Goal: Task Accomplishment & Management: Use online tool/utility

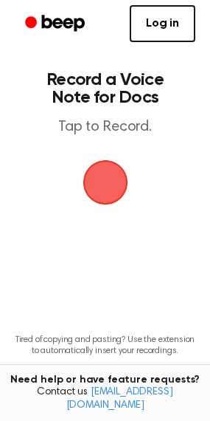
click at [98, 186] on span "button" at bounding box center [105, 182] width 83 height 83
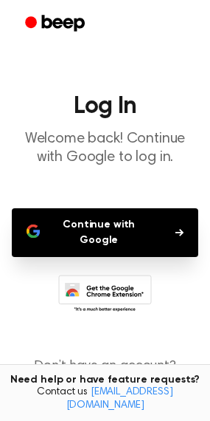
click at [117, 227] on button "Continue with Google" at bounding box center [105, 232] width 187 height 49
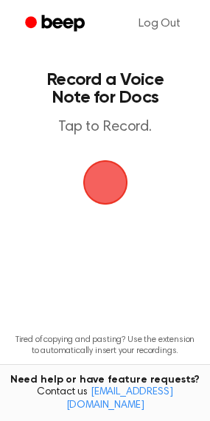
click at [103, 169] on span "button" at bounding box center [105, 182] width 75 height 75
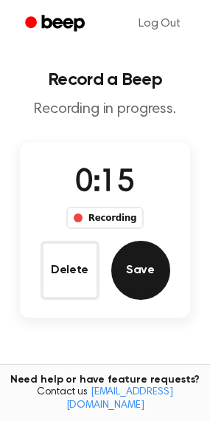
click at [142, 263] on button "Save" at bounding box center [140, 270] width 59 height 59
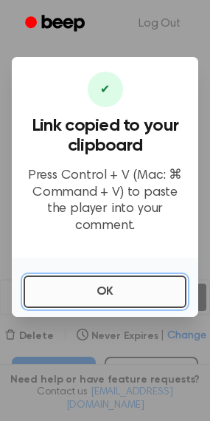
click at [128, 281] on button "OK" at bounding box center [105, 291] width 163 height 32
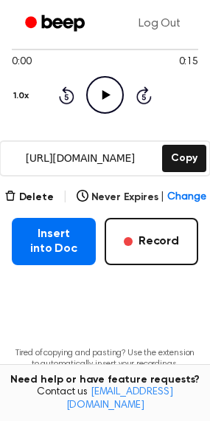
scroll to position [227, 0]
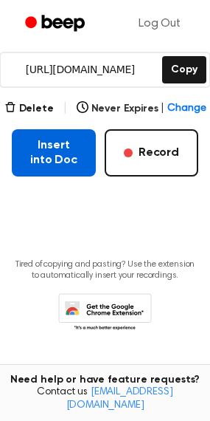
click at [66, 156] on button "Insert into Doc" at bounding box center [54, 152] width 84 height 47
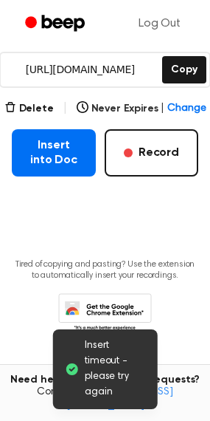
click at [109, 378] on span "Insert timeout - please try again" at bounding box center [115, 369] width 61 height 62
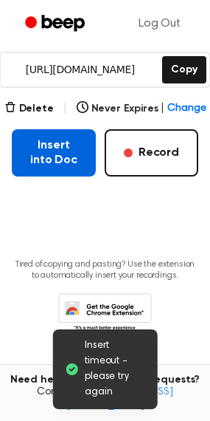
click at [47, 148] on button "Insert into Doc" at bounding box center [54, 152] width 84 height 47
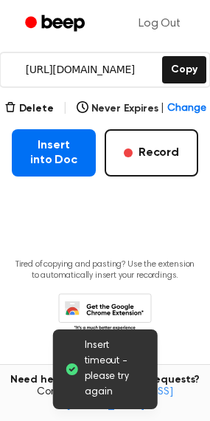
click at [107, 369] on span "Insert timeout - please try again" at bounding box center [115, 369] width 61 height 62
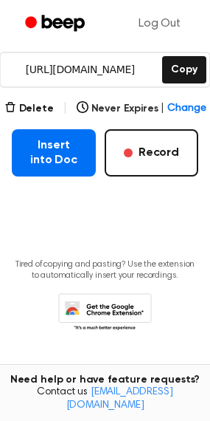
scroll to position [0, 0]
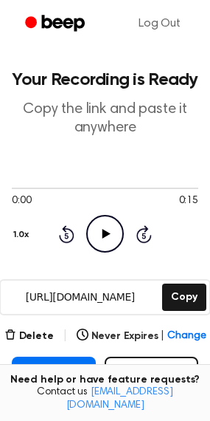
click at [102, 238] on icon "Play Audio" at bounding box center [105, 234] width 38 height 38
click at [102, 238] on icon "Pause Audio" at bounding box center [105, 234] width 38 height 38
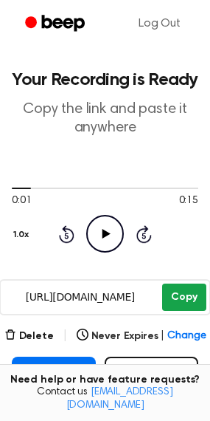
click at [183, 295] on button "Copy" at bounding box center [184, 296] width 44 height 27
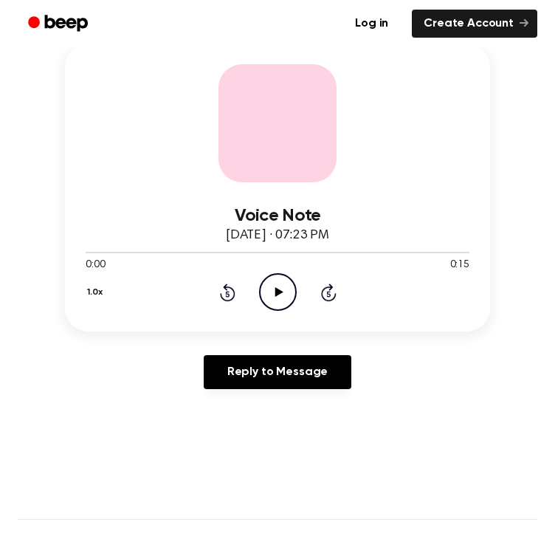
scroll to position [162, 0]
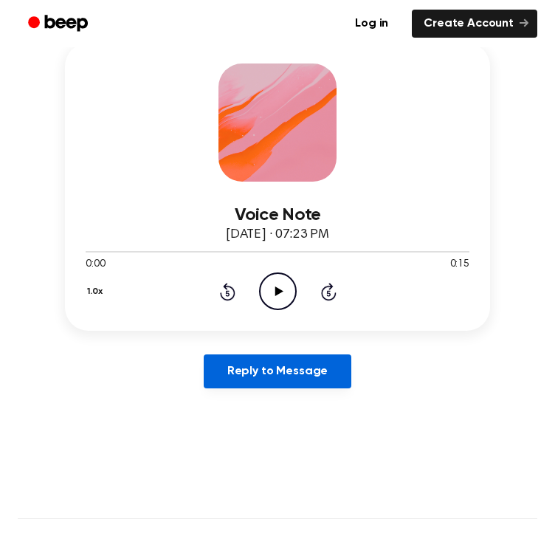
click at [279, 368] on link "Reply to Message" at bounding box center [278, 371] width 148 height 34
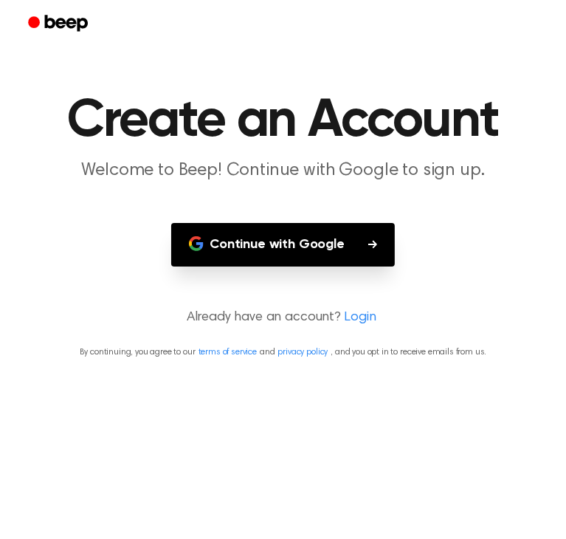
click at [311, 238] on button "Continue with Google" at bounding box center [283, 245] width 224 height 44
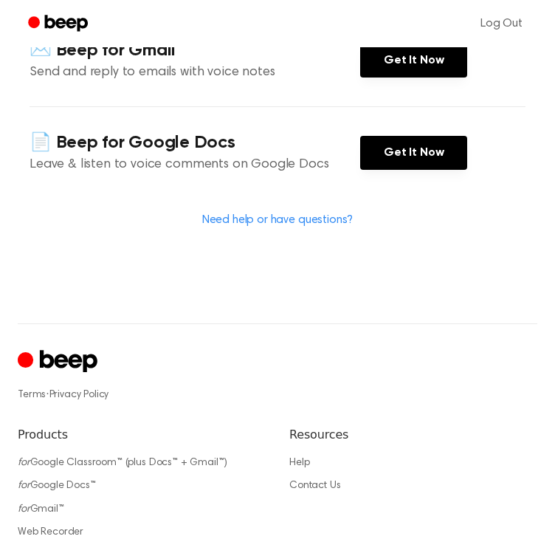
scroll to position [303, 0]
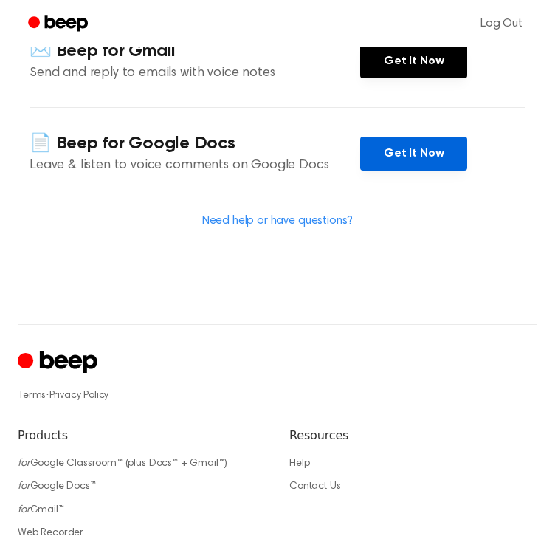
click at [399, 145] on link "Get It Now" at bounding box center [413, 154] width 107 height 34
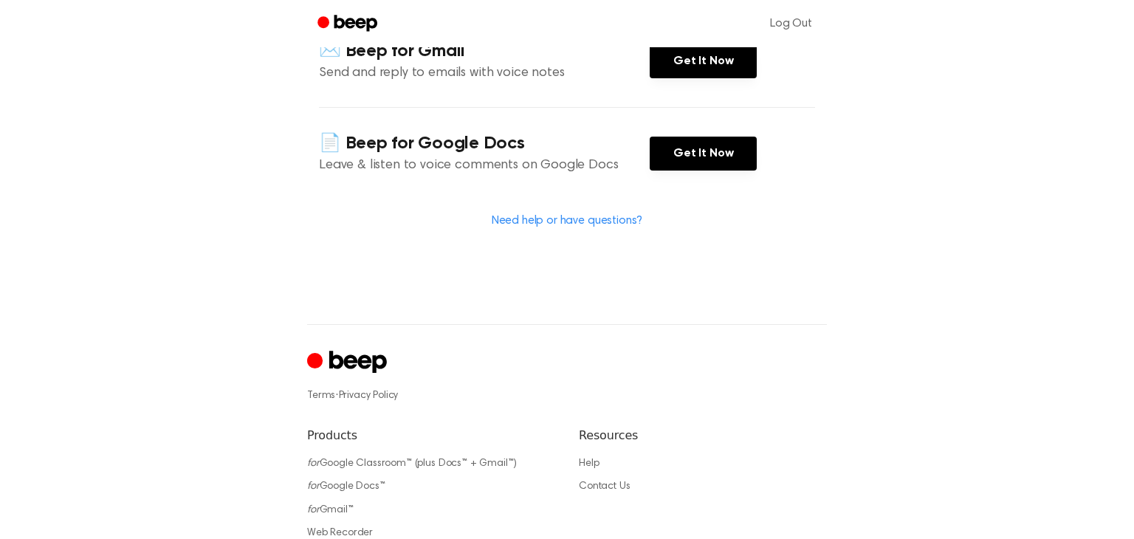
scroll to position [0, 0]
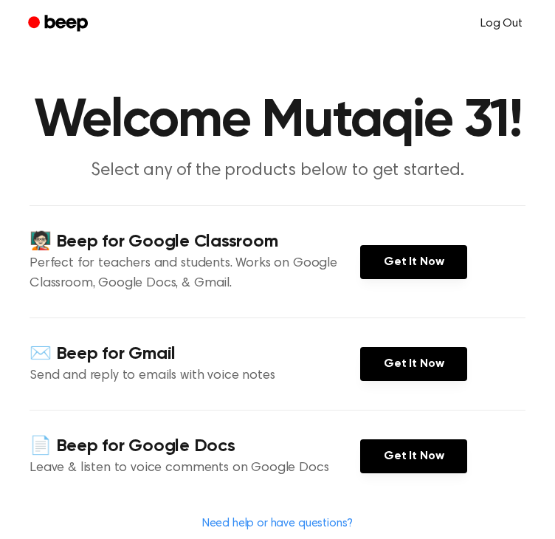
click at [511, 23] on link "Log Out" at bounding box center [502, 23] width 72 height 35
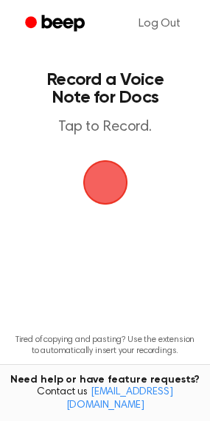
click at [106, 176] on span "button" at bounding box center [105, 182] width 41 height 41
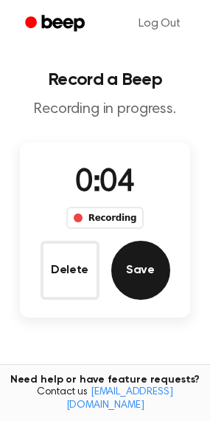
click at [148, 272] on button "Save" at bounding box center [140, 270] width 59 height 59
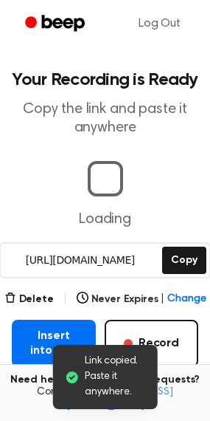
click at [44, 356] on button "Insert into Doc" at bounding box center [54, 343] width 84 height 47
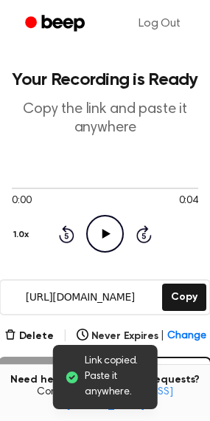
scroll to position [219, 0]
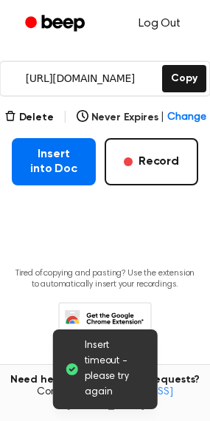
click at [162, 18] on link "Log Out" at bounding box center [160, 23] width 72 height 35
